Goal: Find specific page/section: Find specific page/section

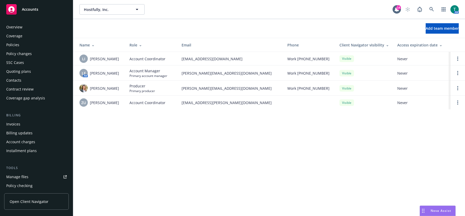
scroll to position [133, 0]
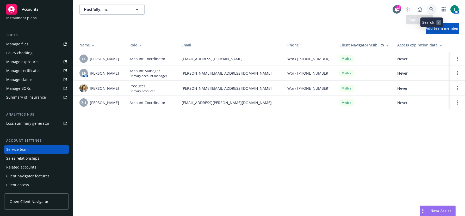
click at [431, 9] on icon at bounding box center [431, 9] width 5 height 5
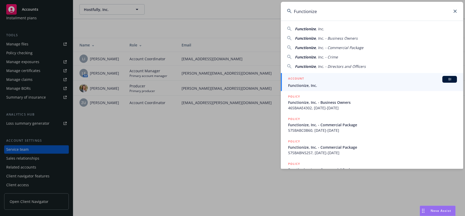
type input "Functionize"
drag, startPoint x: 452, startPoint y: 78, endPoint x: 360, endPoint y: 92, distance: 93.1
click at [451, 78] on div "BI" at bounding box center [450, 79] width 15 height 7
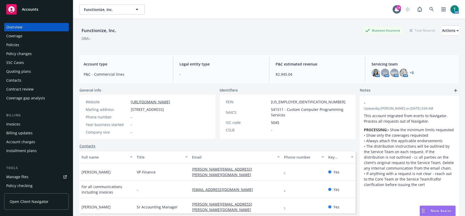
click at [27, 44] on div "Policies" at bounding box center [36, 45] width 60 height 8
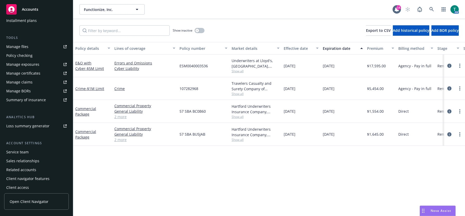
scroll to position [133, 0]
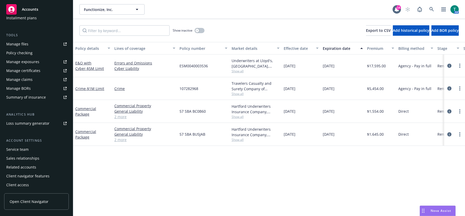
click at [30, 146] on div "Service team" at bounding box center [36, 149] width 60 height 8
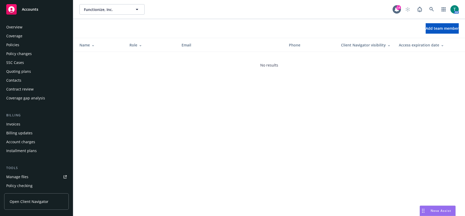
scroll to position [133, 0]
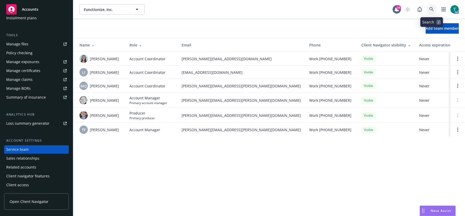
click at [434, 9] on icon at bounding box center [431, 9] width 5 height 5
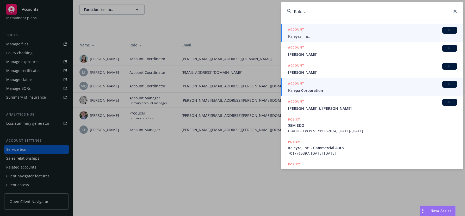
type input "Kalera"
click at [315, 93] on span "Kalepa Corporation" at bounding box center [372, 90] width 169 height 5
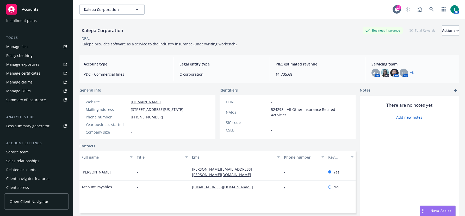
scroll to position [133, 0]
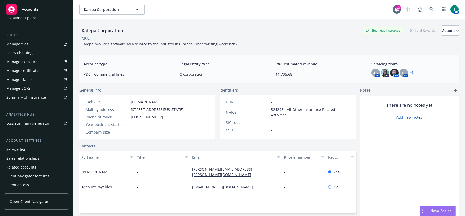
click at [26, 147] on div "Service team" at bounding box center [17, 149] width 22 height 8
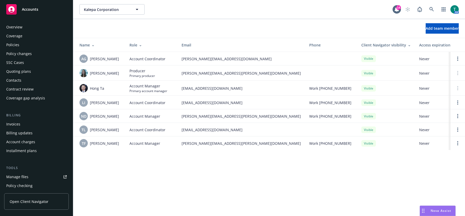
click at [21, 42] on div "Policies" at bounding box center [36, 45] width 60 height 8
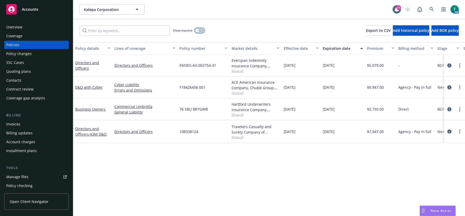
click at [204, 30] on button "button" at bounding box center [200, 30] width 10 height 5
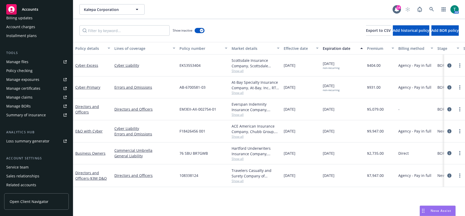
scroll to position [130, 0]
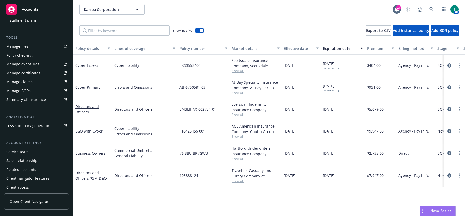
click at [32, 152] on div "Service team" at bounding box center [36, 152] width 60 height 8
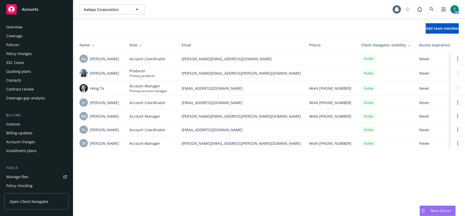
scroll to position [133, 0]
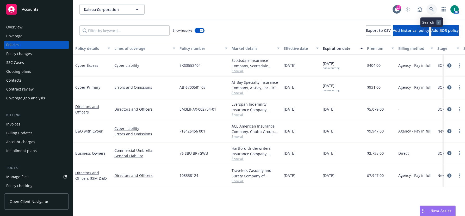
click at [433, 8] on icon at bounding box center [431, 9] width 5 height 5
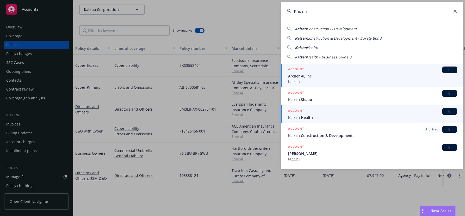
type input "Kaizen"
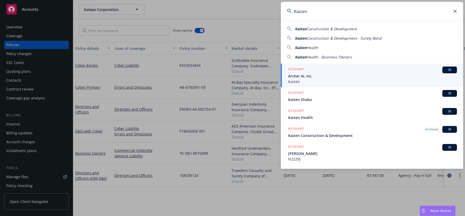
click at [447, 112] on span "BI" at bounding box center [450, 111] width 10 height 5
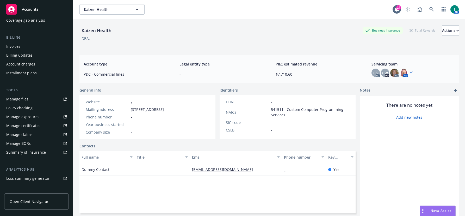
scroll to position [78, 0]
click at [23, 98] on div "Manage files" at bounding box center [17, 98] width 22 height 8
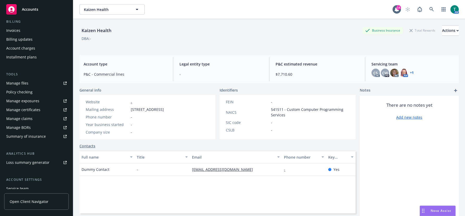
scroll to position [130, 0]
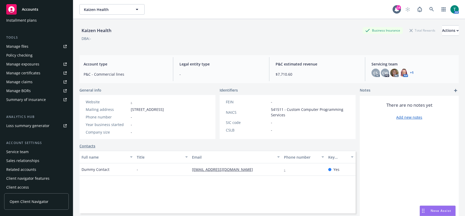
click at [21, 150] on div "Service team" at bounding box center [17, 152] width 22 height 8
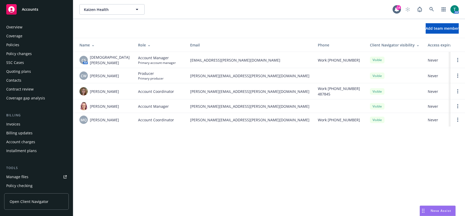
click at [22, 41] on div "Policies" at bounding box center [36, 45] width 60 height 8
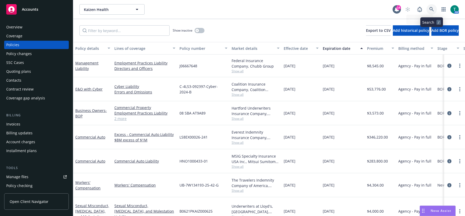
click at [434, 10] on link at bounding box center [432, 9] width 10 height 10
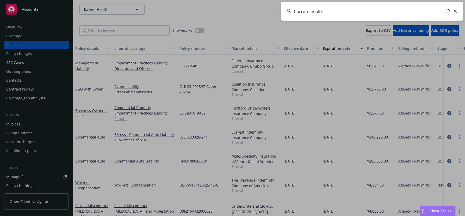
type input "Carrum health"
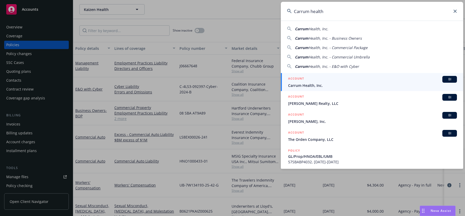
click at [450, 77] on span "BI" at bounding box center [450, 79] width 10 height 5
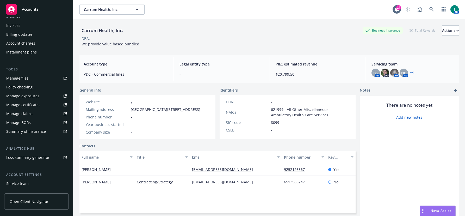
scroll to position [104, 0]
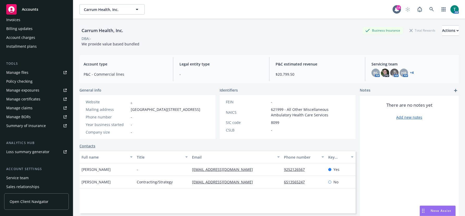
click at [21, 178] on div "Service team" at bounding box center [17, 178] width 22 height 8
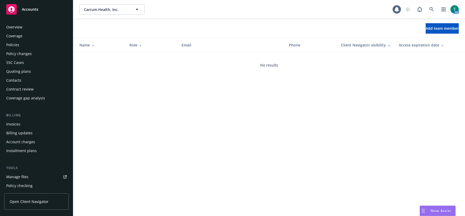
scroll to position [133, 0]
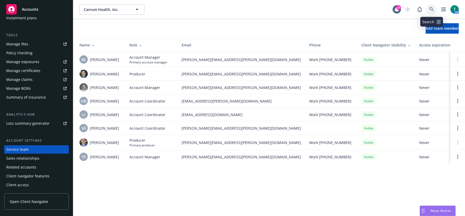
click at [432, 9] on icon at bounding box center [431, 9] width 5 height 5
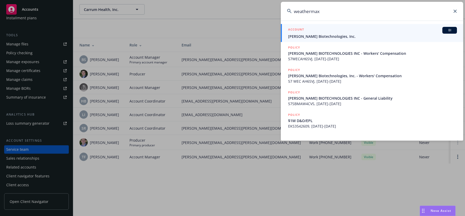
type input "weathermax"
click at [450, 30] on span "BI" at bounding box center [450, 30] width 10 height 5
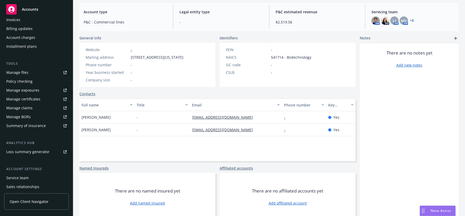
scroll to position [130, 0]
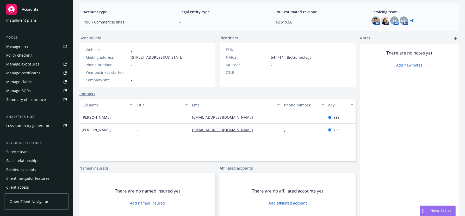
click at [28, 150] on div "Service team" at bounding box center [17, 152] width 22 height 8
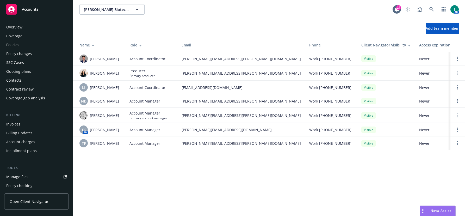
click at [29, 178] on link "Manage files" at bounding box center [36, 177] width 65 height 8
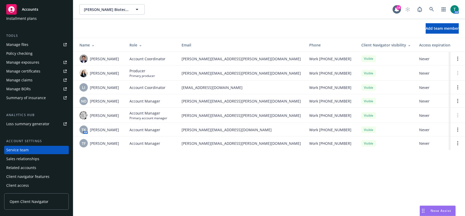
scroll to position [133, 0]
click at [432, 10] on icon at bounding box center [431, 9] width 5 height 5
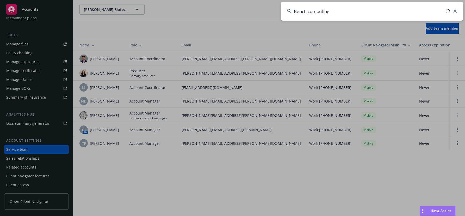
type input "Bench computing"
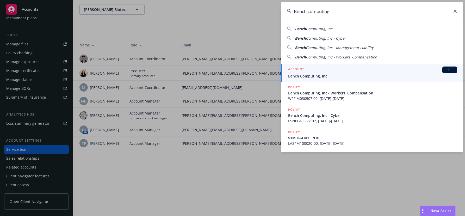
drag, startPoint x: 323, startPoint y: 74, endPoint x: 311, endPoint y: 83, distance: 14.7
click at [323, 74] on span "Bench Computing, Inc" at bounding box center [372, 75] width 169 height 5
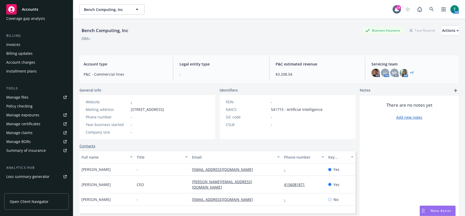
scroll to position [133, 0]
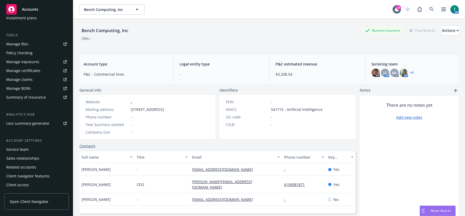
click at [16, 150] on div "Service team" at bounding box center [17, 149] width 22 height 8
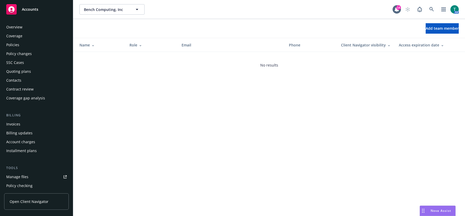
scroll to position [133, 0]
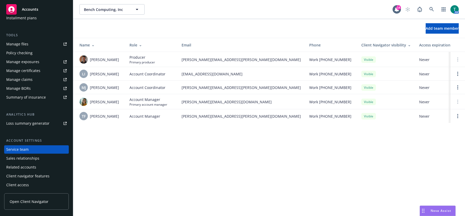
click at [89, 31] on div "Add team member" at bounding box center [269, 28] width 392 height 10
